Goal: Transaction & Acquisition: Obtain resource

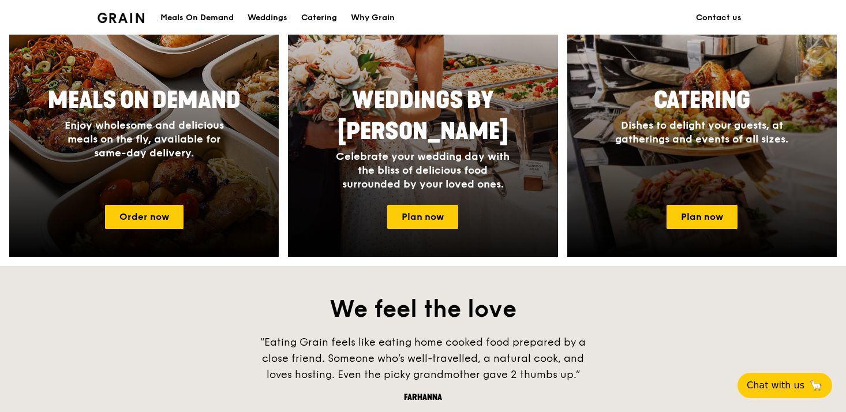
scroll to position [572, 0]
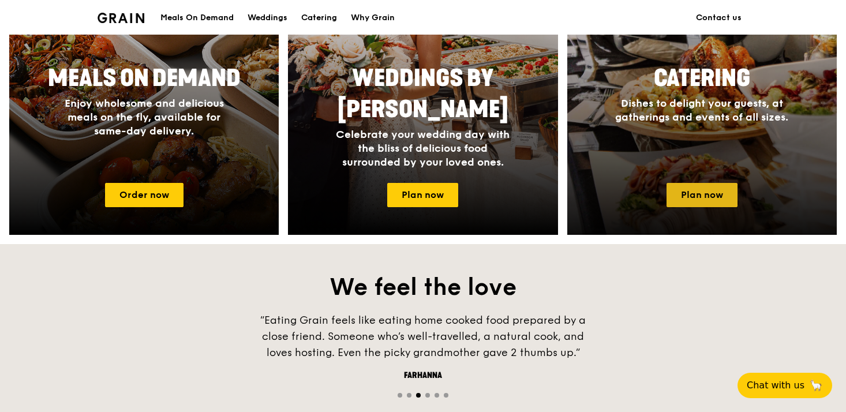
click at [694, 191] on link "Plan now" at bounding box center [702, 195] width 71 height 24
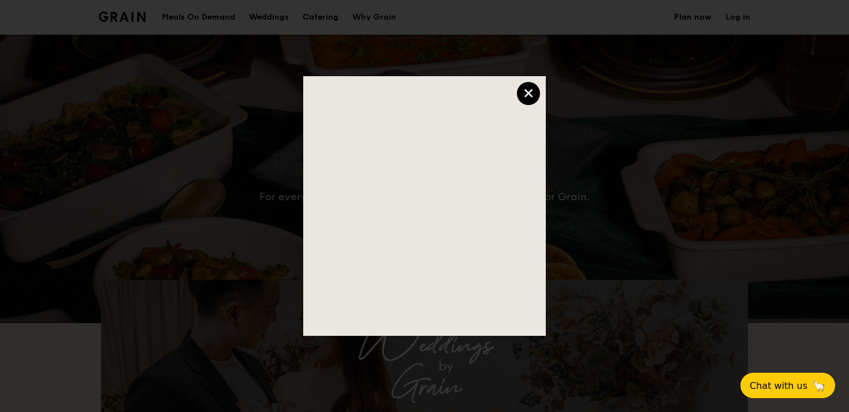
select select
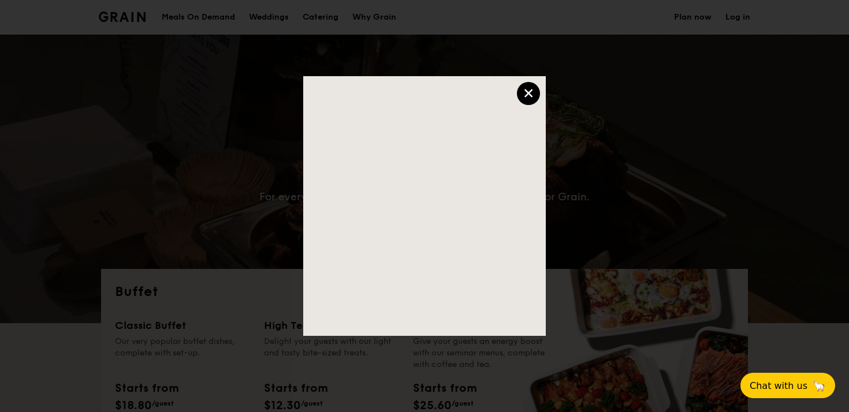
click at [530, 103] on div "×" at bounding box center [528, 93] width 23 height 23
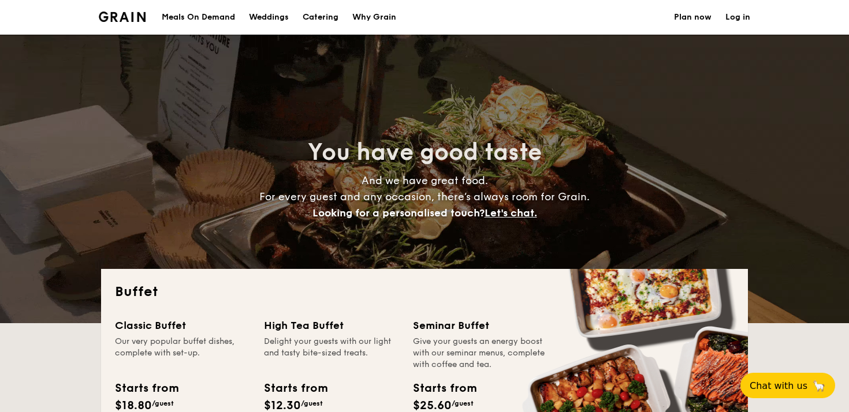
scroll to position [88, 0]
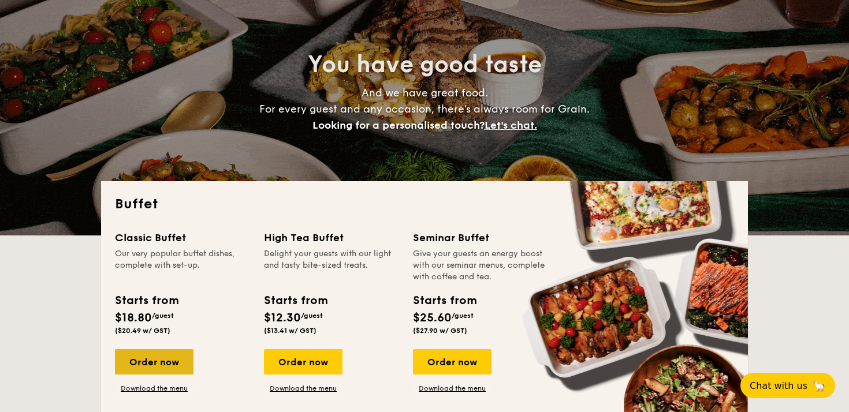
click at [153, 365] on div "Order now" at bounding box center [154, 361] width 79 height 25
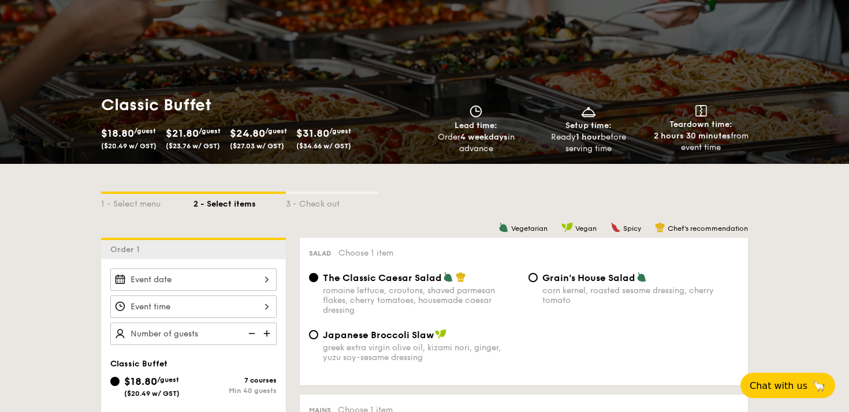
select select
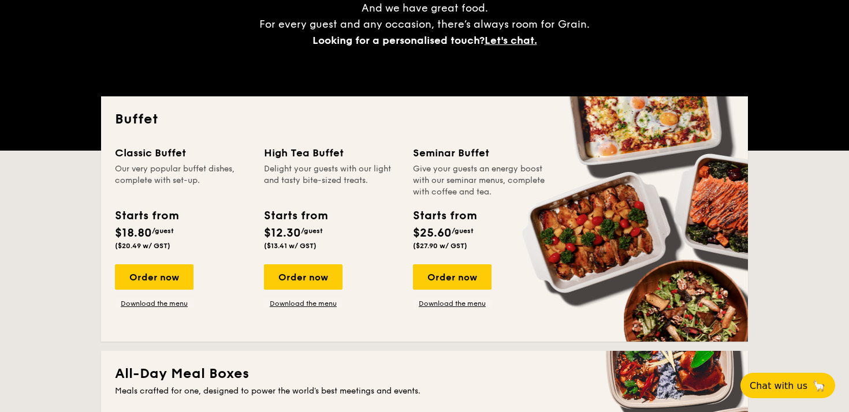
scroll to position [181, 0]
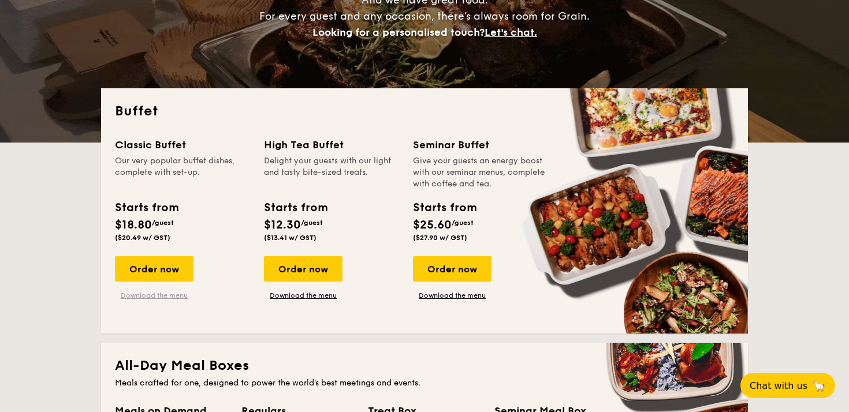
click at [170, 298] on link "Download the menu" at bounding box center [154, 295] width 79 height 9
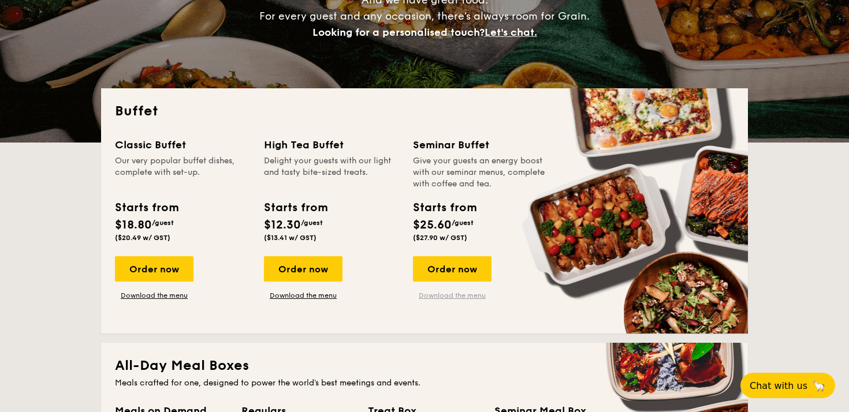
click at [440, 295] on link "Download the menu" at bounding box center [452, 295] width 79 height 9
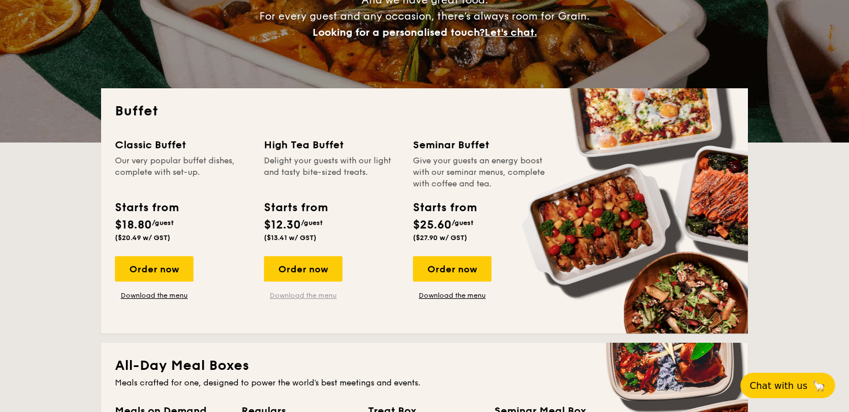
click at [303, 299] on link "Download the menu" at bounding box center [303, 295] width 79 height 9
